Goal: Navigation & Orientation: Find specific page/section

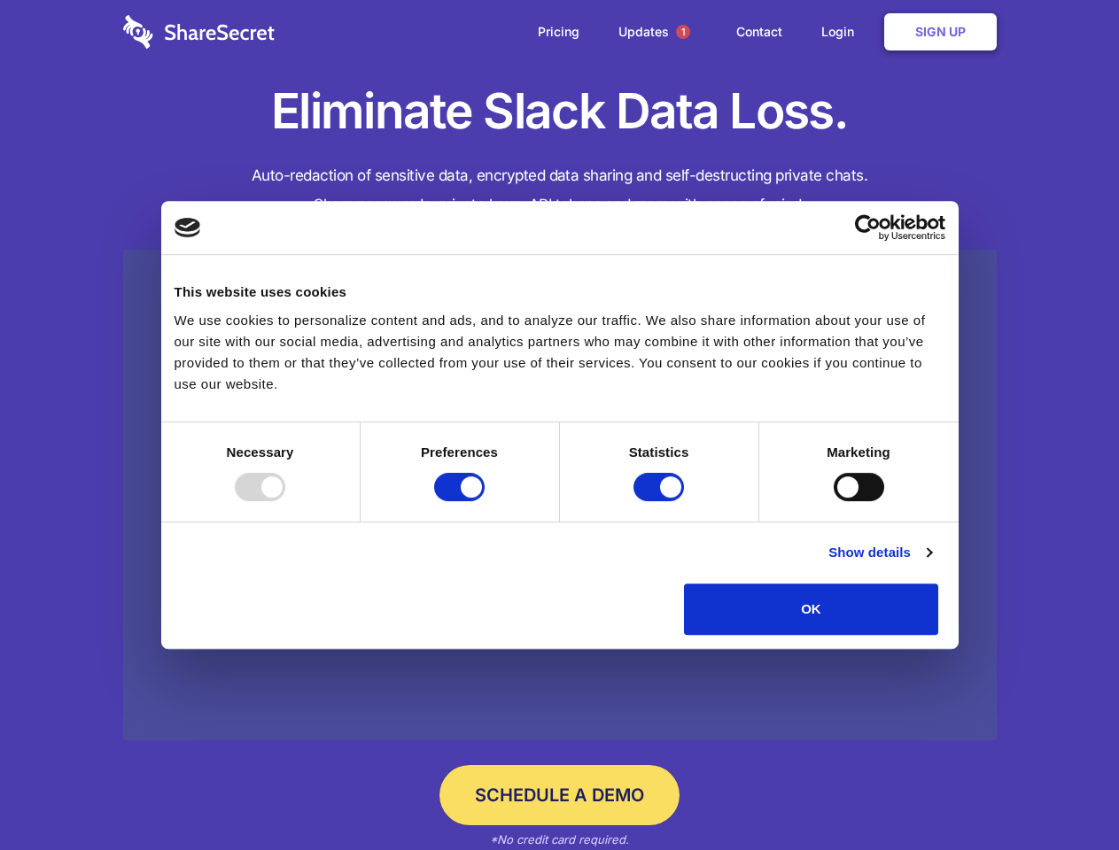
click at [285, 501] on div at bounding box center [260, 487] width 50 height 28
click at [484, 501] on input "Preferences" at bounding box center [459, 487] width 50 height 28
checkbox input "false"
click at [661, 501] on input "Statistics" at bounding box center [658, 487] width 50 height 28
checkbox input "false"
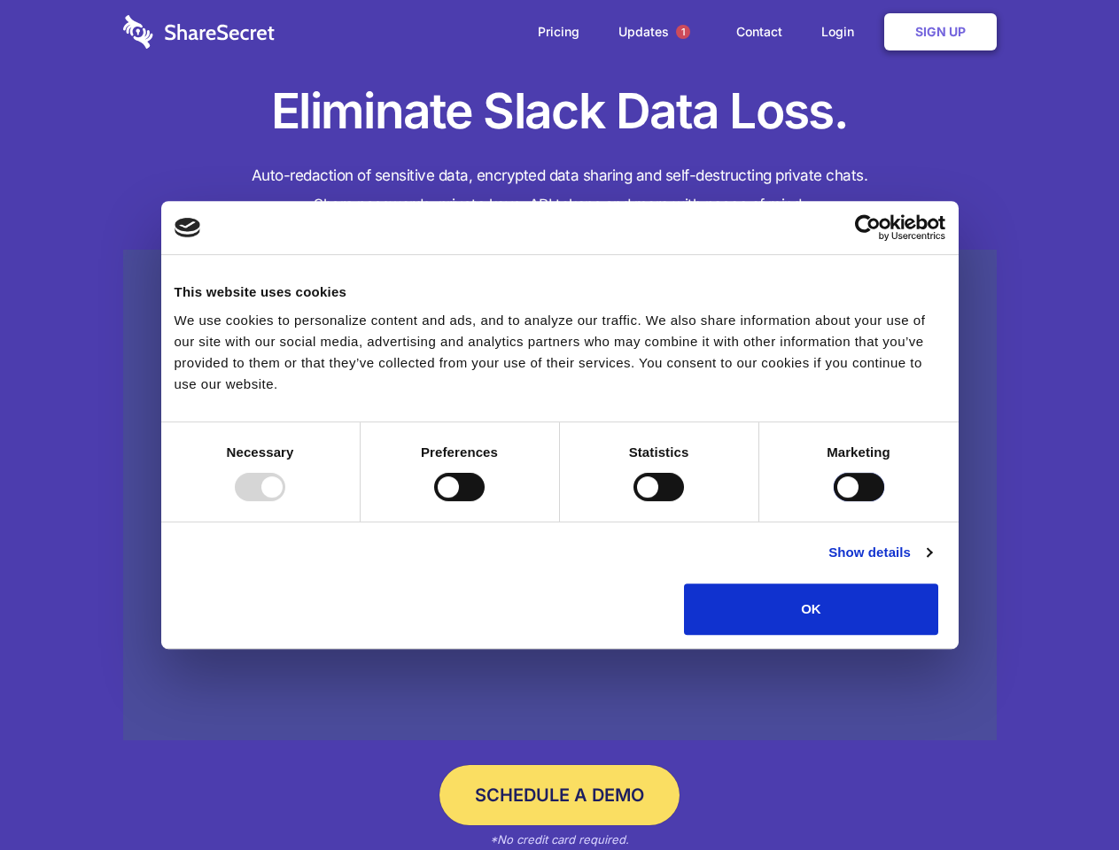
click at [833, 501] on input "Marketing" at bounding box center [858, 487] width 50 height 28
checkbox input "true"
click at [931, 563] on link "Show details" at bounding box center [879, 552] width 103 height 21
click at [0, 0] on li "Necessary 7 Necessary cookies help make a website usable by enabling basic func…" at bounding box center [0, 0] width 0 height 0
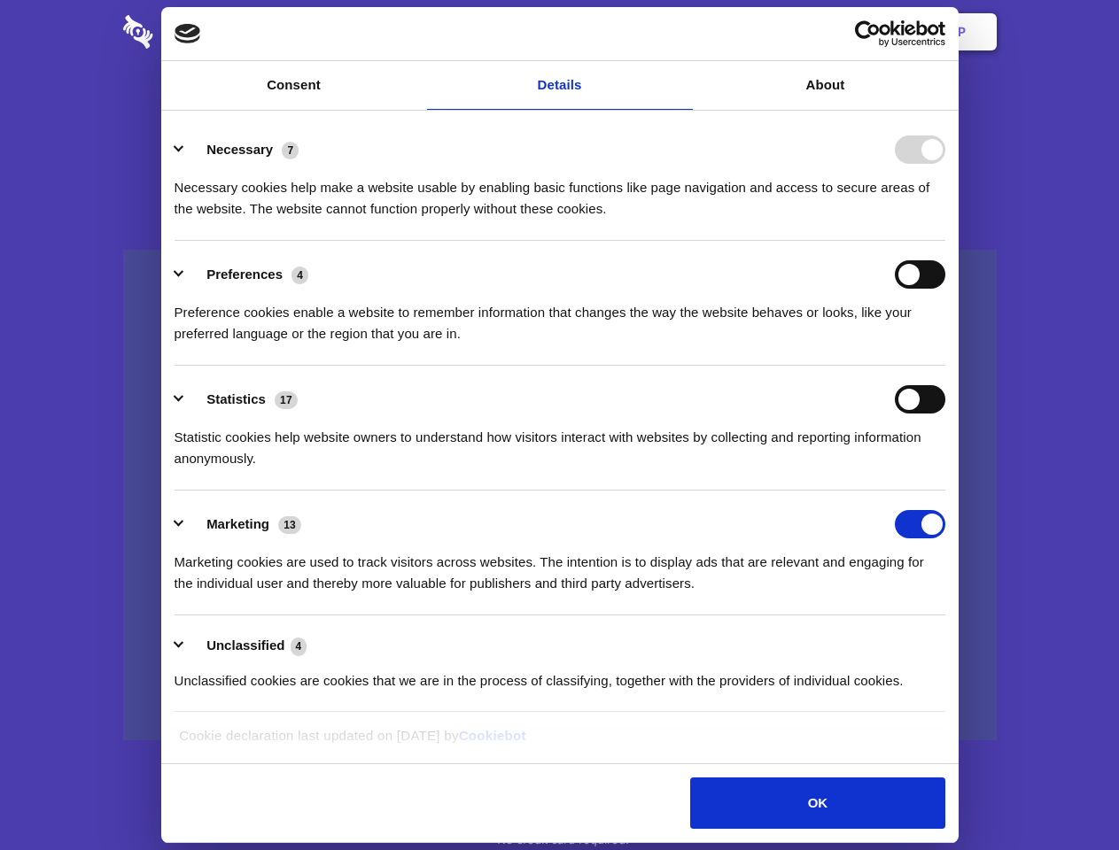
click at [682, 32] on span "1" at bounding box center [683, 32] width 14 height 14
